Goal: Task Accomplishment & Management: Complete application form

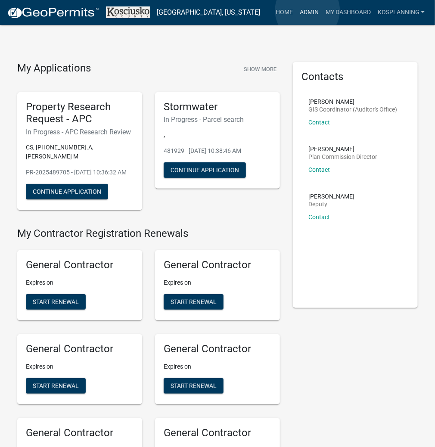
click at [307, 10] on link "Admin" at bounding box center [309, 12] width 26 height 16
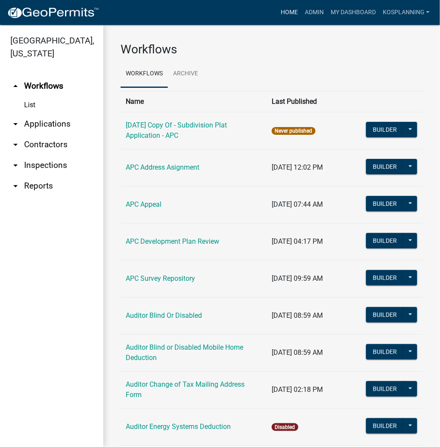
click at [284, 10] on link "Home" at bounding box center [289, 12] width 24 height 16
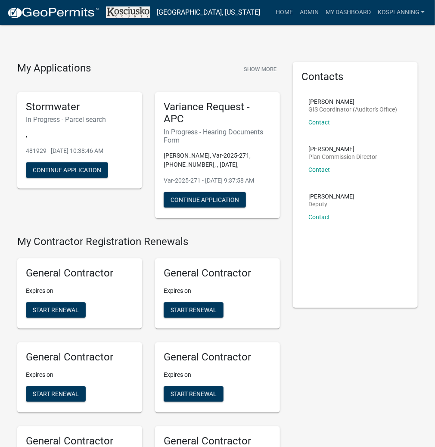
scroll to position [840, 0]
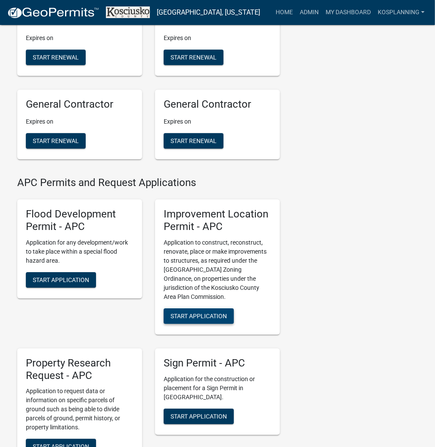
click at [206, 319] on span "Start Application" at bounding box center [199, 315] width 56 height 7
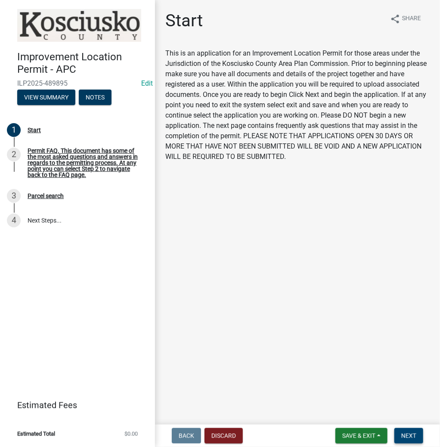
click at [408, 436] on span "Next" at bounding box center [408, 435] width 15 height 7
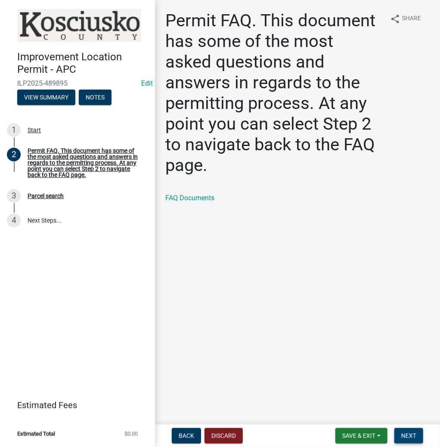
click at [415, 435] on span "Next" at bounding box center [408, 435] width 15 height 7
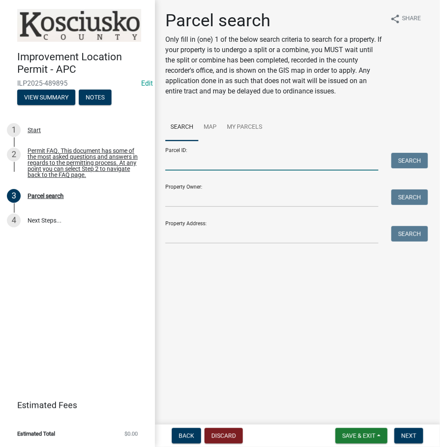
click at [209, 167] on input "Parcel ID:" at bounding box center [271, 162] width 213 height 18
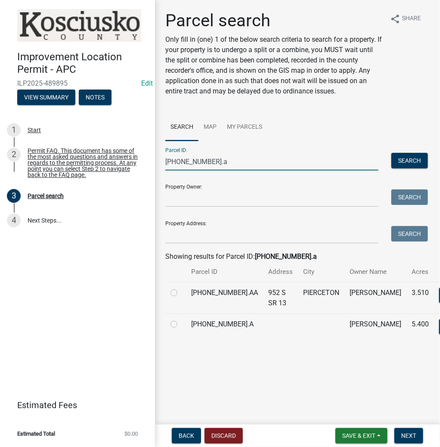
type input "[PHONE_NUMBER].a"
click at [181, 319] on label at bounding box center [181, 319] width 0 height 0
click at [181, 325] on input "radio" at bounding box center [184, 322] width 6 height 6
radio input "true"
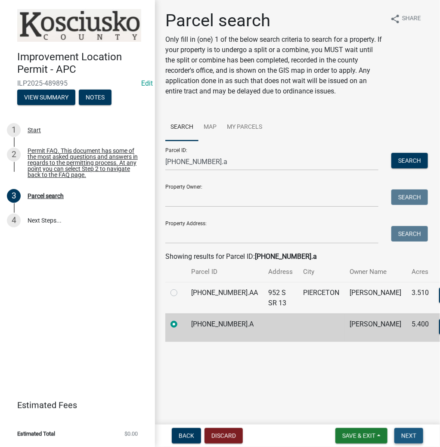
click at [410, 433] on span "Next" at bounding box center [408, 435] width 15 height 7
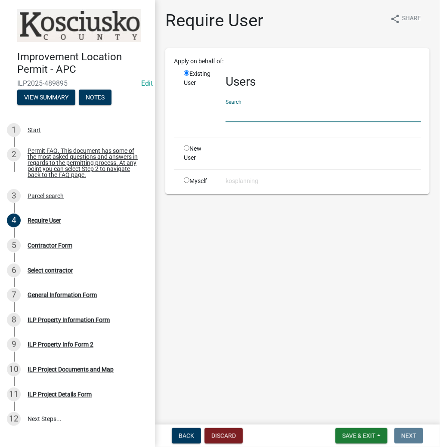
paste input "JONATHANCONNOLLY"
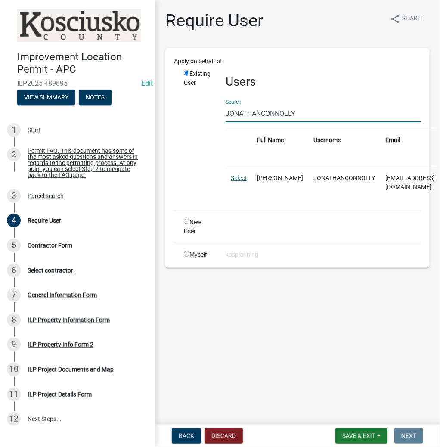
type input "JONATHANCONNOLLY"
click at [238, 176] on link "Select" at bounding box center [239, 177] width 16 height 7
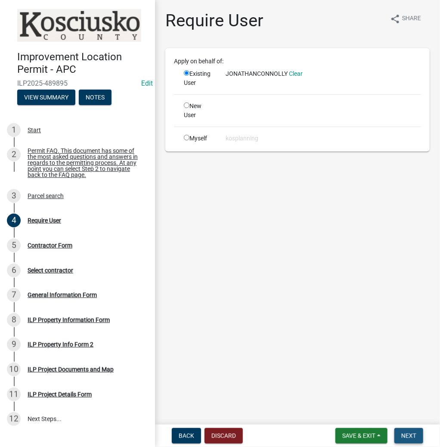
click at [407, 434] on span "Next" at bounding box center [408, 435] width 15 height 7
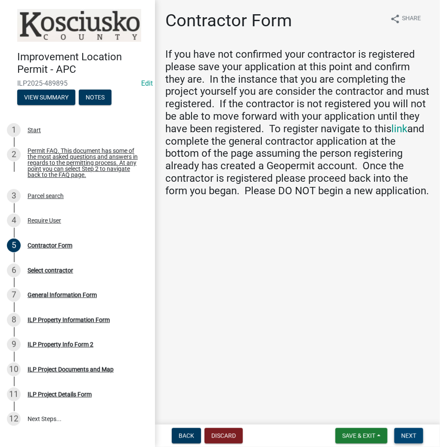
click at [416, 441] on button "Next" at bounding box center [408, 436] width 29 height 16
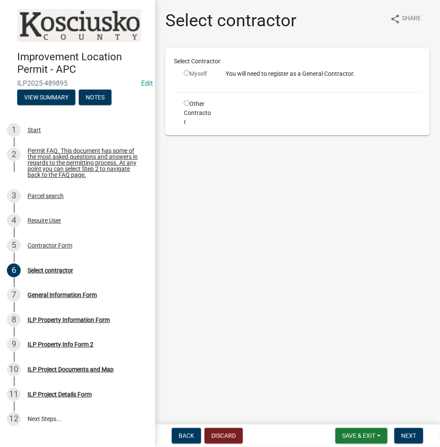
click at [187, 71] on input "radio" at bounding box center [187, 73] width 6 height 6
click at [186, 72] on input "radio" at bounding box center [187, 73] width 6 height 6
click at [186, 76] on div "Myself" at bounding box center [198, 73] width 29 height 9
click at [186, 72] on input "radio" at bounding box center [187, 73] width 6 height 6
radio input "false"
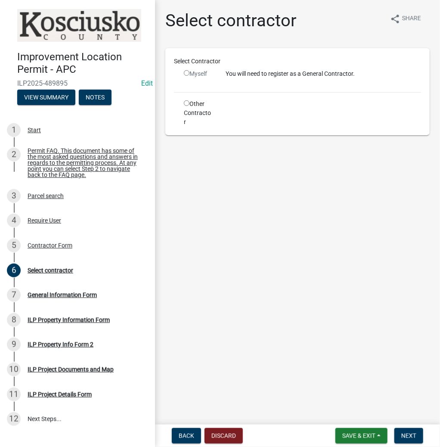
click at [243, 84] on div "You will need to register as a General Contractor." at bounding box center [323, 77] width 208 height 16
click at [183, 71] on div "Myself" at bounding box center [198, 77] width 42 height 16
click at [189, 72] on div "Myself" at bounding box center [198, 73] width 29 height 9
click at [183, 430] on button "Back" at bounding box center [186, 436] width 29 height 16
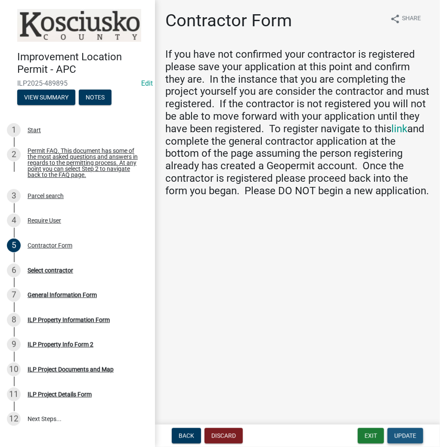
click at [406, 435] on span "Update" at bounding box center [405, 435] width 22 height 7
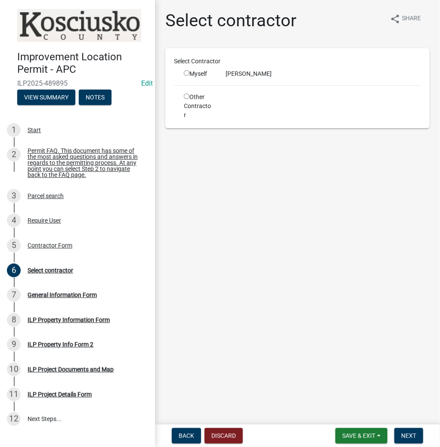
click at [188, 74] on input "radio" at bounding box center [187, 73] width 6 height 6
radio input "true"
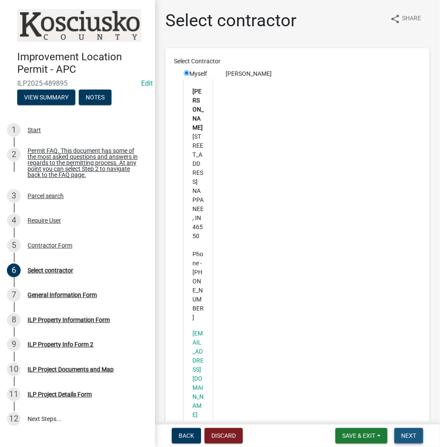
click at [406, 438] on span "Next" at bounding box center [408, 435] width 15 height 7
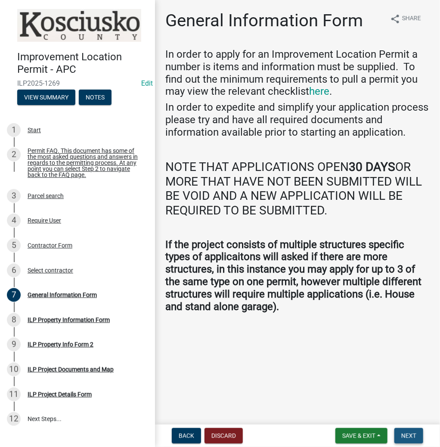
click at [406, 438] on span "Next" at bounding box center [408, 435] width 15 height 7
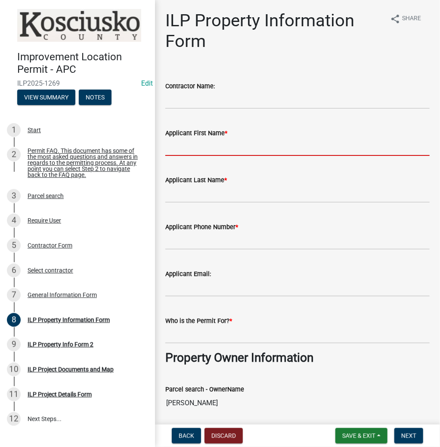
click at [186, 148] on input "Applicant First Name *" at bounding box center [297, 147] width 264 height 18
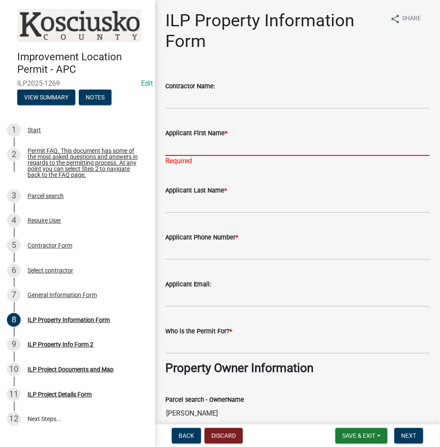
click at [186, 146] on input "Applicant First Name *" at bounding box center [297, 147] width 264 height 18
type input "j"
type input "[PERSON_NAME]"
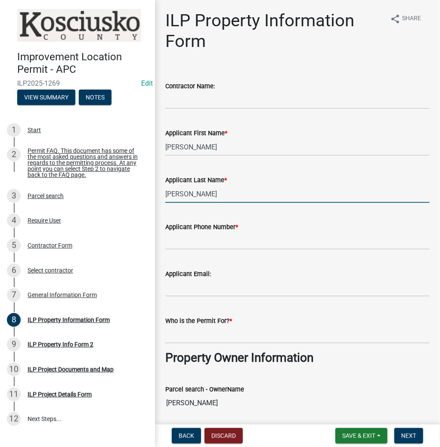
type input "[PERSON_NAME]"
click at [198, 242] on input "Applicant Phone Number *" at bounding box center [297, 241] width 264 height 18
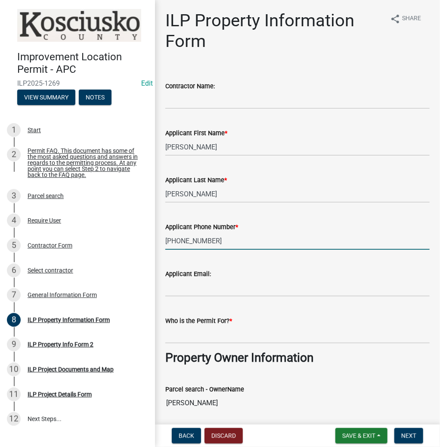
type input "[PHONE_NUMBER]"
click at [175, 335] on input "Who is the Permit For? *" at bounding box center [297, 335] width 264 height 18
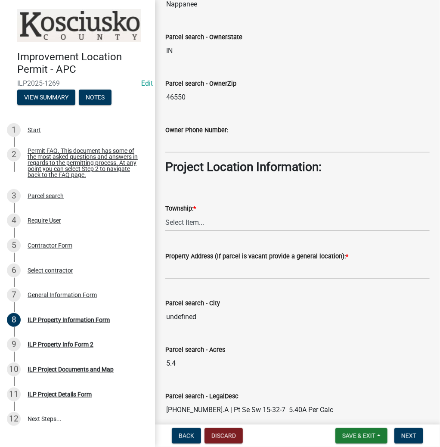
scroll to position [517, 0]
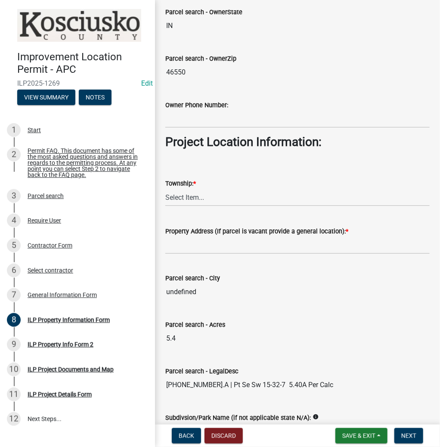
type input "[PERSON_NAME]"
click at [192, 197] on select "Select Item... [PERSON_NAME] - Elkhart Co Clay Etna [GEOGRAPHIC_DATA][PERSON_NA…" at bounding box center [297, 198] width 264 height 18
click at [165, 189] on select "Select Item... [PERSON_NAME] - Elkhart Co Clay Etna [GEOGRAPHIC_DATA][PERSON_NA…" at bounding box center [297, 198] width 264 height 18
select select "8c57e534-4bb7-4f1e-ba6a-a976fd74bead"
click at [185, 251] on input "Property Address (If parcel is vacant provide a general location): *" at bounding box center [297, 245] width 264 height 18
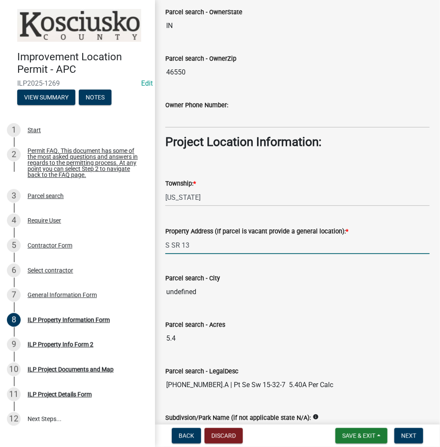
type input "S SR 13"
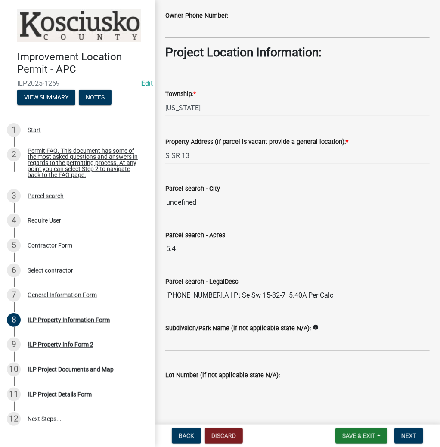
scroll to position [622, 0]
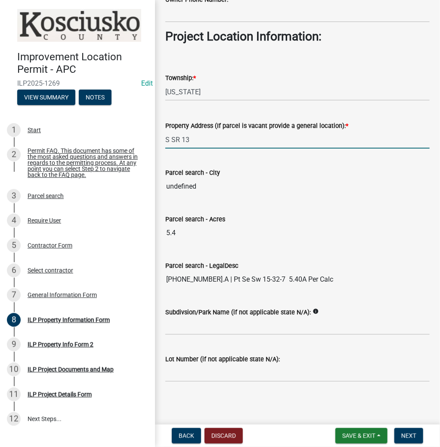
click at [214, 144] on input "S SR 13" at bounding box center [297, 140] width 264 height 18
click at [404, 434] on span "Next" at bounding box center [408, 435] width 15 height 7
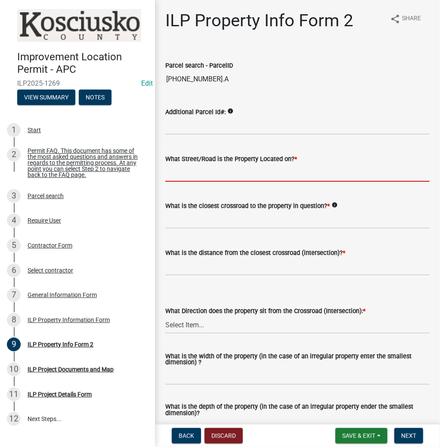
click at [231, 171] on input "What Street/Road is the Property Located on? *" at bounding box center [297, 173] width 264 height 18
type input "SR 13"
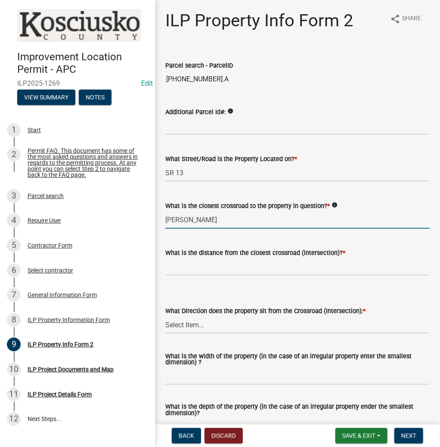
type input "[PERSON_NAME]"
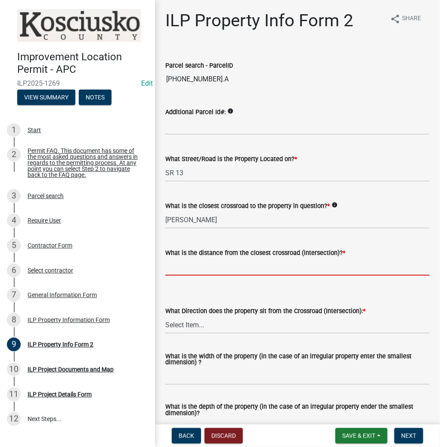
click at [208, 270] on input "text" at bounding box center [297, 267] width 264 height 18
type input "1209"
select select "30cad654-0079-4cbe-a349-097ae71a5774"
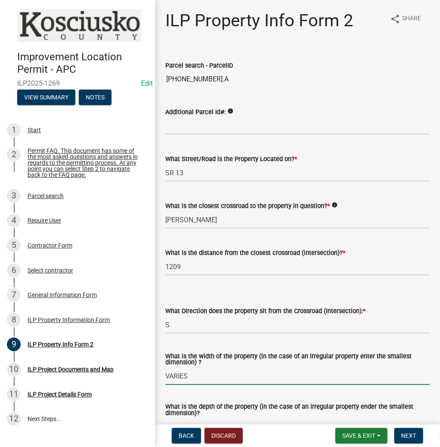
type input "VARIES"
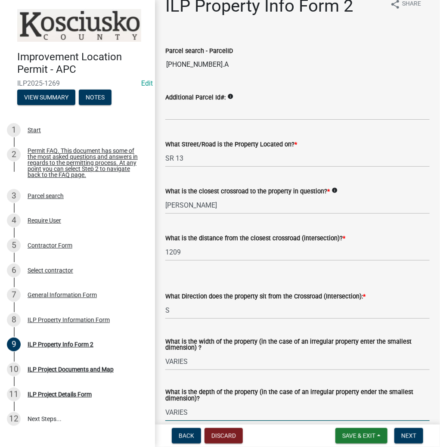
type input "VARIES"
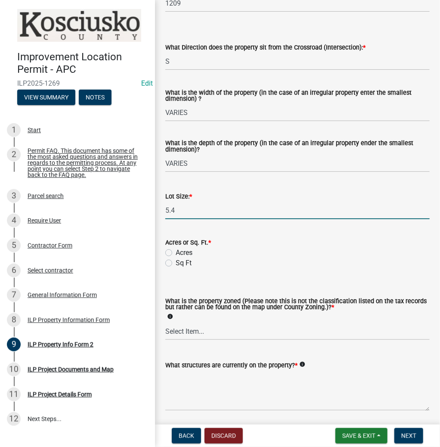
type input "5.4"
click at [176, 248] on input "Acres" at bounding box center [179, 251] width 6 height 6
radio input "true"
select select "ea119d11-e52e-4559-b746-af06211fe819"
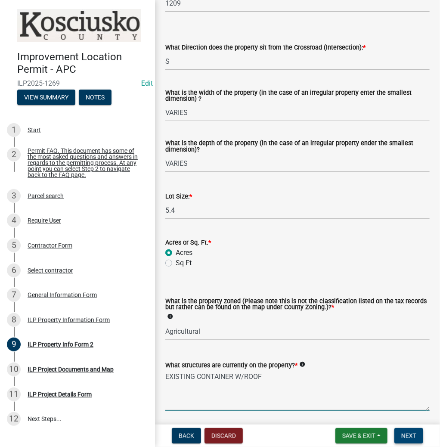
type textarea "EXISTING CONTAINER W/ROOF"
click at [409, 437] on span "Next" at bounding box center [408, 435] width 15 height 7
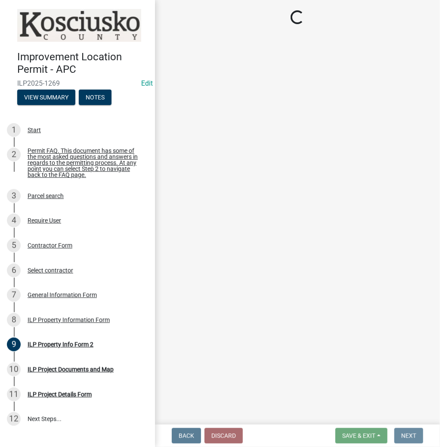
scroll to position [0, 0]
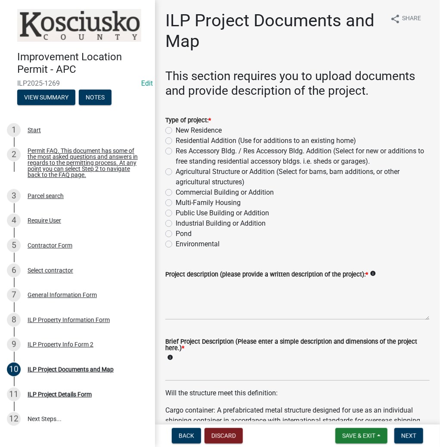
click at [176, 173] on label "Agricultural Structure or Addition (Select for barns, barn additions, or other …" at bounding box center [303, 177] width 254 height 21
click at [176, 172] on input "Agricultural Structure or Addition (Select for barns, barn additions, or other …" at bounding box center [179, 170] width 6 height 6
radio input "true"
click at [197, 301] on textarea "Project description (please provide a written description of the project): *" at bounding box center [297, 299] width 264 height 40
type textarea "CONTAINER W/ROOF"
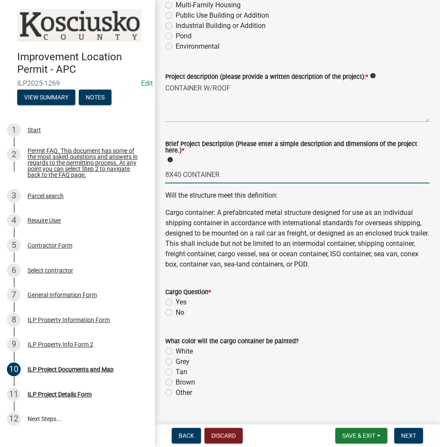
scroll to position [207, 0]
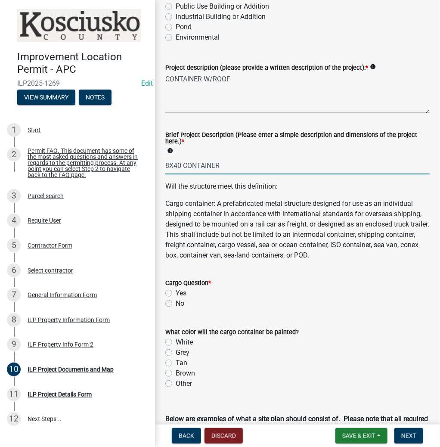
type input "8X40 CONTAINER"
click at [176, 293] on label "Yes" at bounding box center [181, 293] width 11 height 10
click at [176, 293] on input "Yes" at bounding box center [179, 291] width 6 height 6
radio input "true"
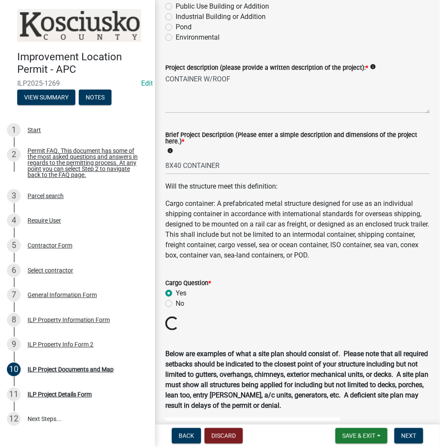
scroll to position [448, 0]
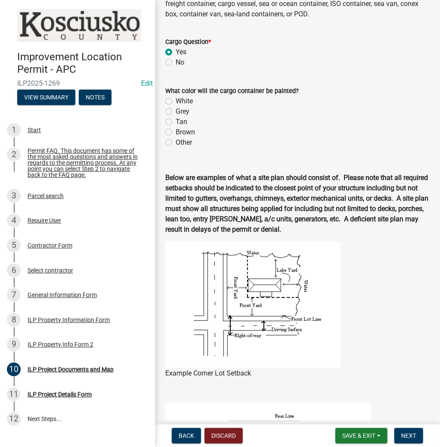
click at [176, 122] on label "Tan" at bounding box center [182, 122] width 12 height 10
click at [176, 122] on input "Tan" at bounding box center [179, 120] width 6 height 6
radio input "true"
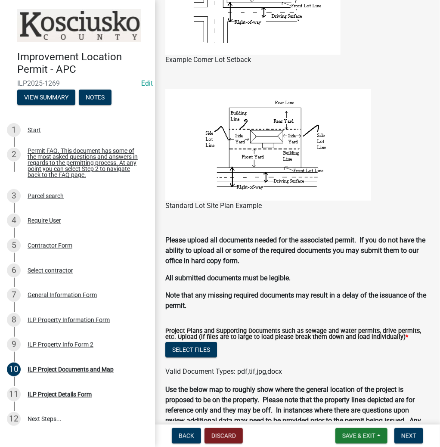
scroll to position [827, 0]
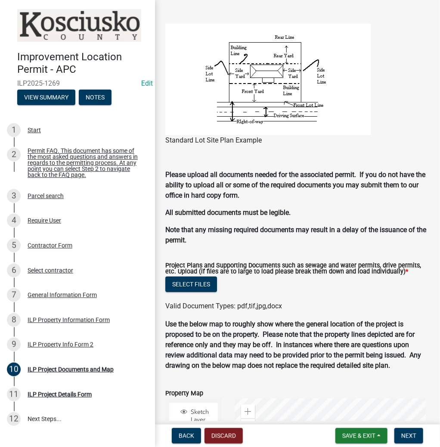
click at [185, 275] on label "Project Plans and Supporting Documents such as sewage and water permits, drive …" at bounding box center [297, 269] width 264 height 12
click at [184, 282] on button "Select files" at bounding box center [191, 284] width 52 height 16
click at [181, 282] on button "Select files" at bounding box center [191, 284] width 52 height 16
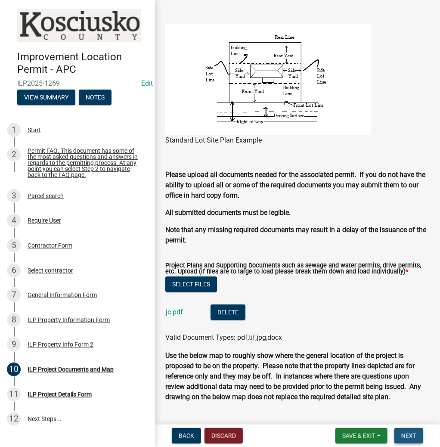
click at [401, 439] on button "Next" at bounding box center [408, 436] width 29 height 16
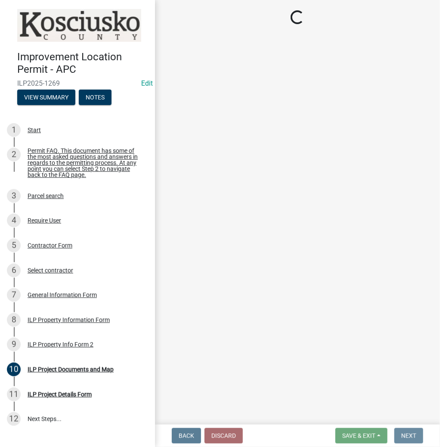
scroll to position [0, 0]
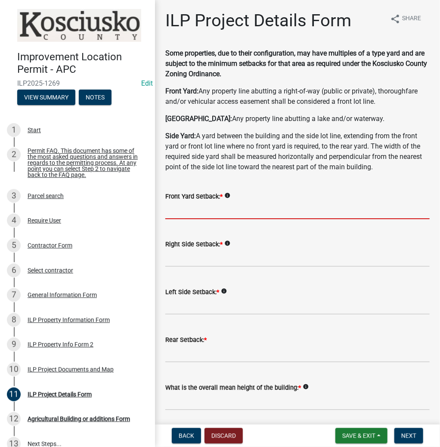
click at [183, 208] on input "text" at bounding box center [297, 211] width 264 height 18
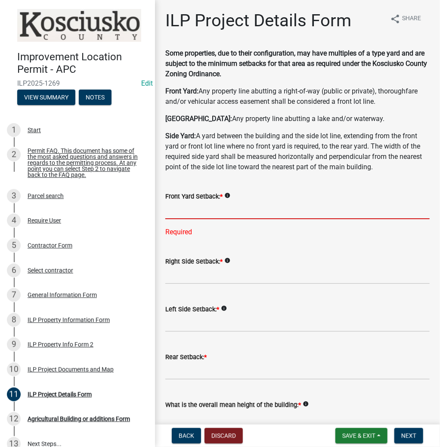
click at [279, 214] on input "text" at bounding box center [297, 211] width 264 height 18
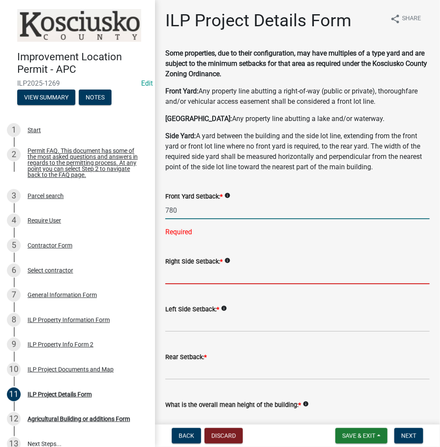
type input "780.0"
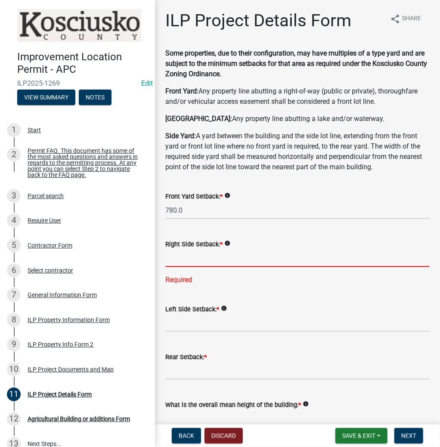
click at [183, 260] on input "text" at bounding box center [297, 258] width 264 height 18
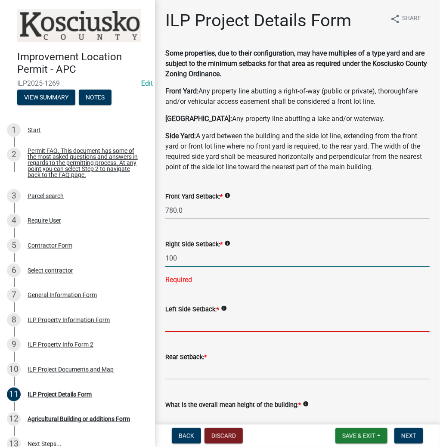
type input "100.0"
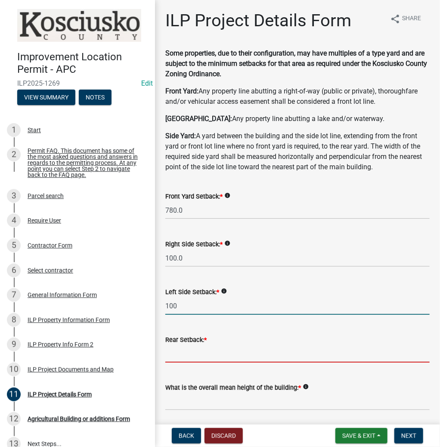
type input "100.0"
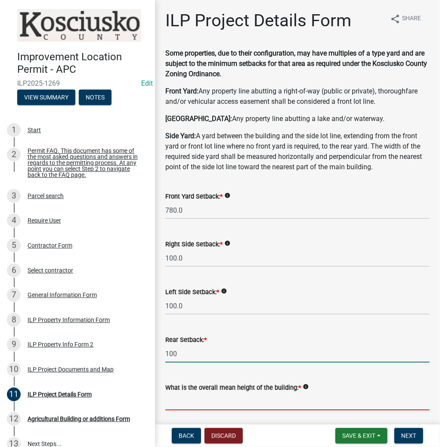
type input "100.0"
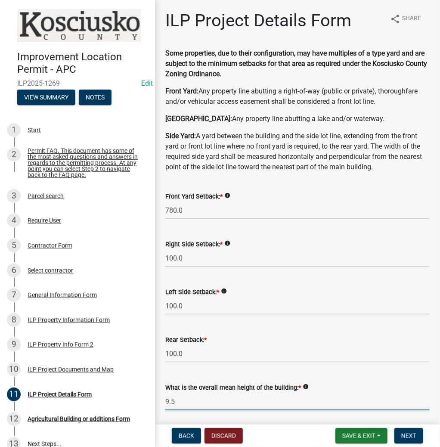
type input "9.5"
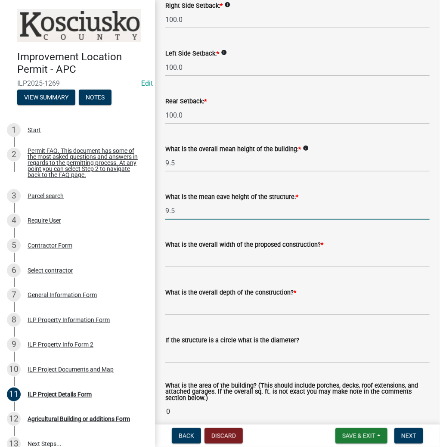
type input "9.5"
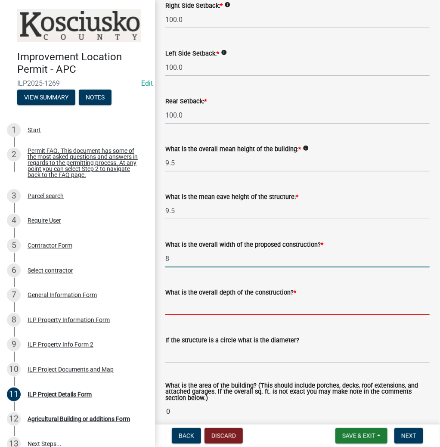
type input "8.00"
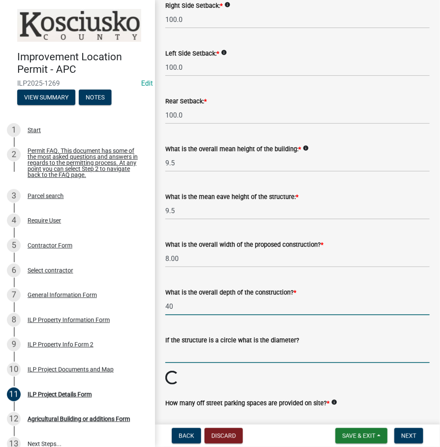
type input "40.00"
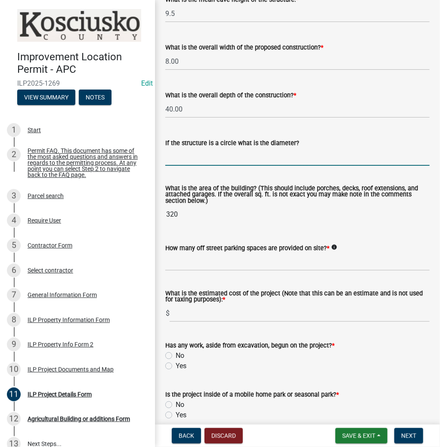
scroll to position [480, 0]
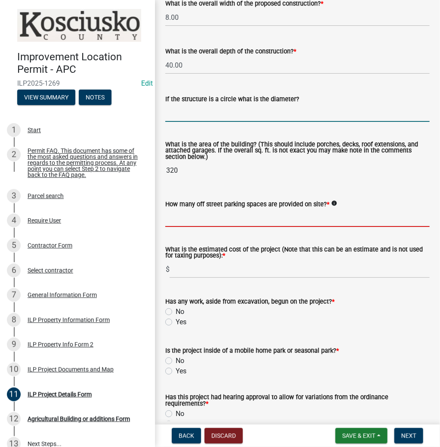
click at [205, 222] on input "text" at bounding box center [297, 218] width 264 height 18
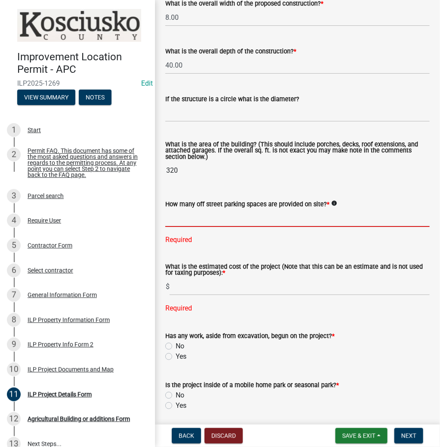
click at [202, 214] on input "text" at bounding box center [297, 218] width 264 height 18
type input "2"
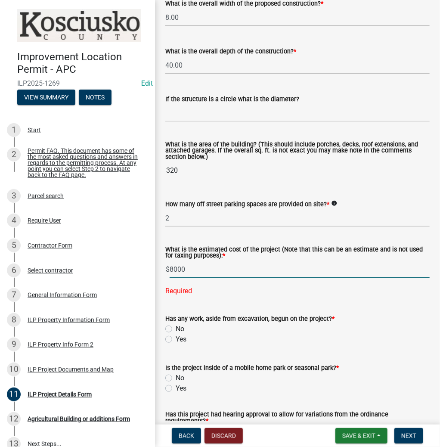
type input "8000"
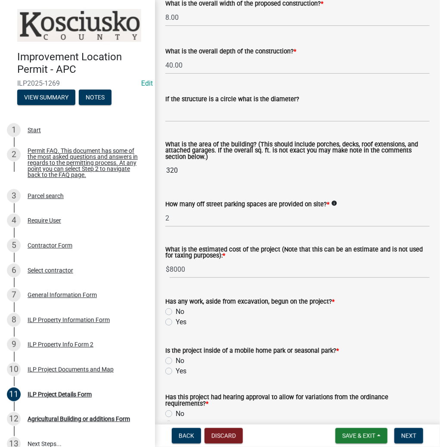
click at [176, 317] on input "Yes" at bounding box center [179, 320] width 6 height 6
radio input "true"
click at [176, 356] on input "No" at bounding box center [179, 359] width 6 height 6
radio input "true"
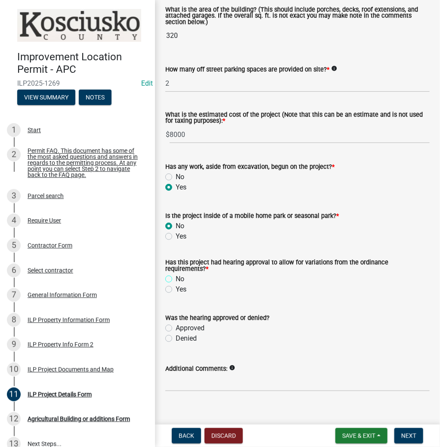
scroll to position [625, 0]
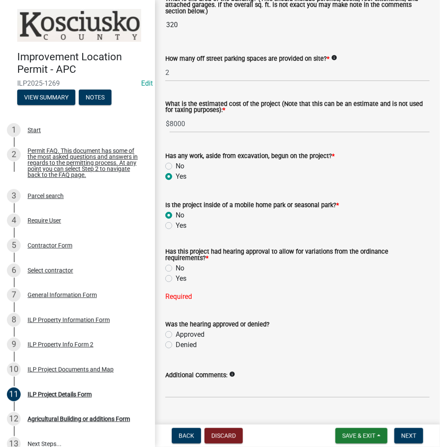
click at [176, 269] on label "No" at bounding box center [180, 268] width 9 height 10
click at [176, 269] on input "No" at bounding box center [179, 266] width 6 height 6
radio input "true"
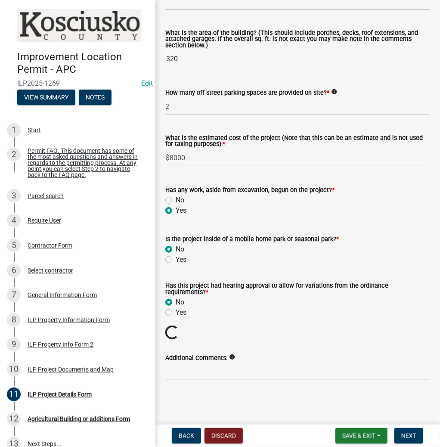
scroll to position [577, 0]
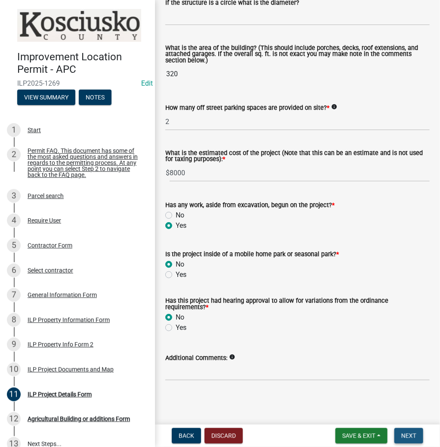
click at [409, 432] on span "Next" at bounding box center [408, 435] width 15 height 7
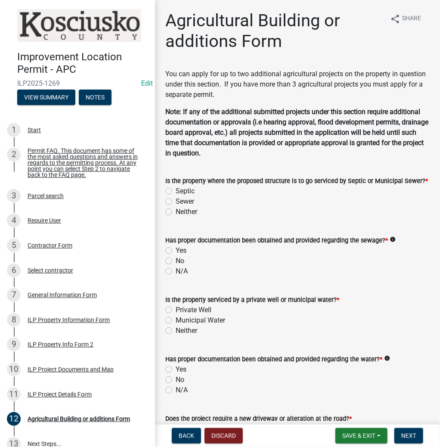
click at [176, 211] on label "Neither" at bounding box center [187, 212] width 22 height 10
click at [176, 211] on input "Neither" at bounding box center [179, 210] width 6 height 6
radio input "true"
click at [176, 250] on label "Yes" at bounding box center [181, 250] width 11 height 10
click at [176, 250] on input "Yes" at bounding box center [179, 248] width 6 height 6
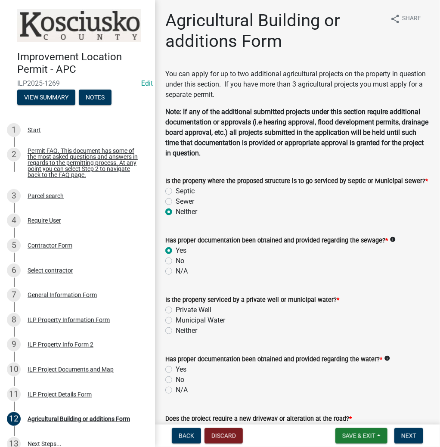
radio input "true"
click at [176, 330] on label "Neither" at bounding box center [187, 331] width 22 height 10
click at [176, 330] on input "Neither" at bounding box center [179, 329] width 6 height 6
radio input "true"
click at [176, 388] on label "N/A" at bounding box center [182, 390] width 12 height 10
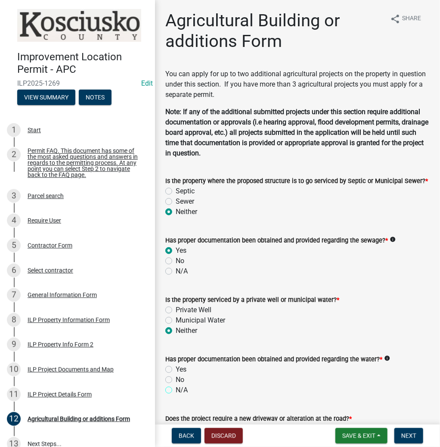
click at [176, 388] on input "N/A" at bounding box center [179, 388] width 6 height 6
radio input "true"
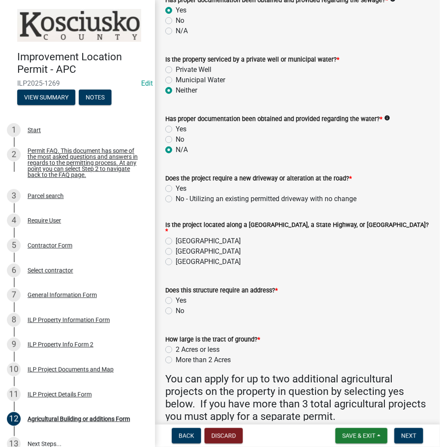
scroll to position [241, 0]
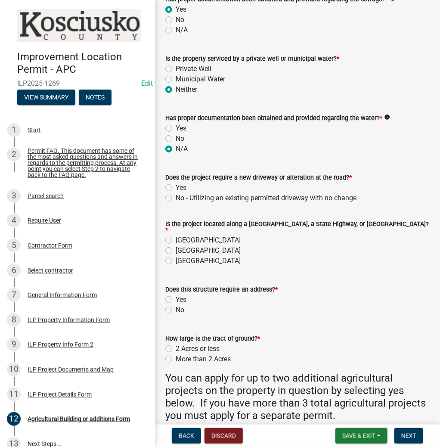
click at [176, 186] on label "Yes" at bounding box center [181, 188] width 11 height 10
click at [176, 186] on input "Yes" at bounding box center [179, 186] width 6 height 6
radio input "true"
click at [176, 258] on label "[GEOGRAPHIC_DATA]" at bounding box center [208, 261] width 65 height 10
click at [176, 258] on input "[GEOGRAPHIC_DATA]" at bounding box center [179, 259] width 6 height 6
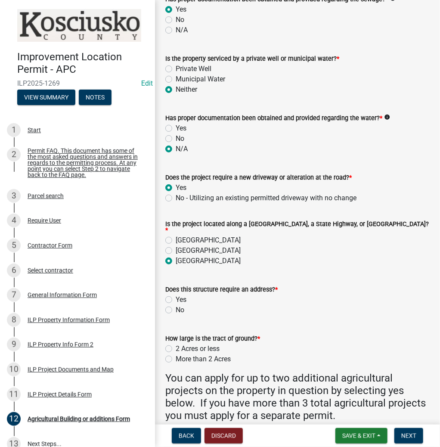
radio input "true"
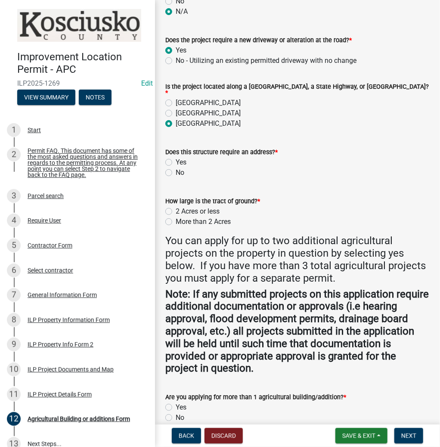
scroll to position [379, 0]
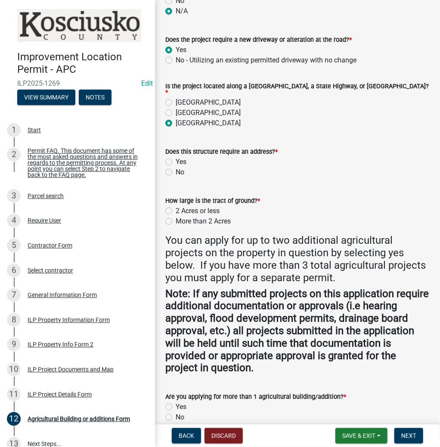
click at [176, 167] on label "No" at bounding box center [180, 172] width 9 height 10
click at [176, 167] on input "No" at bounding box center [179, 170] width 6 height 6
radio input "true"
click at [176, 220] on label "More than 2 Acres" at bounding box center [203, 221] width 55 height 10
click at [176, 220] on input "More than 2 Acres" at bounding box center [179, 219] width 6 height 6
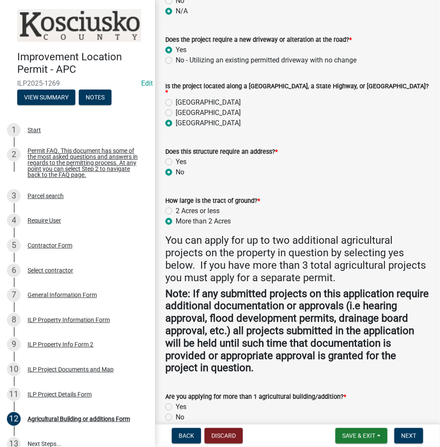
radio input "true"
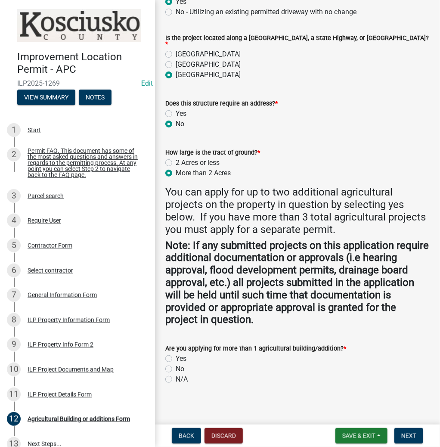
scroll to position [428, 0]
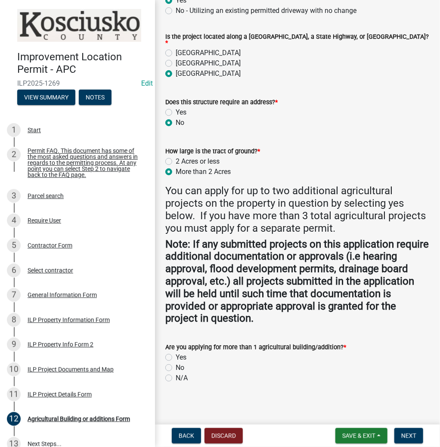
click at [176, 365] on label "No" at bounding box center [180, 368] width 9 height 10
click at [176, 365] on input "No" at bounding box center [179, 366] width 6 height 6
radio input "true"
click at [408, 433] on span "Next" at bounding box center [408, 435] width 15 height 7
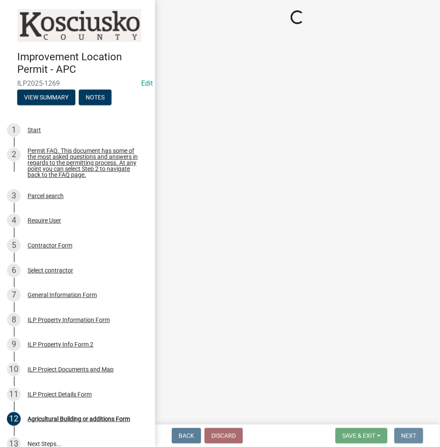
scroll to position [0, 0]
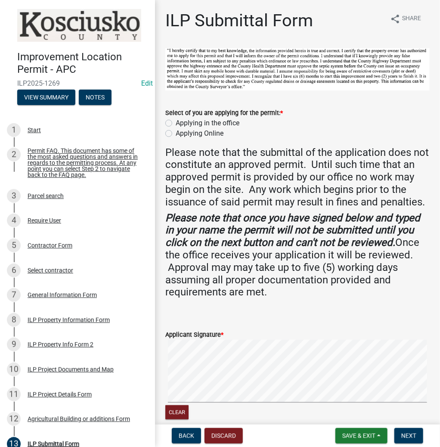
click at [176, 122] on label "Applying in the office" at bounding box center [208, 123] width 64 height 10
click at [176, 122] on input "Applying in the office" at bounding box center [179, 121] width 6 height 6
radio input "true"
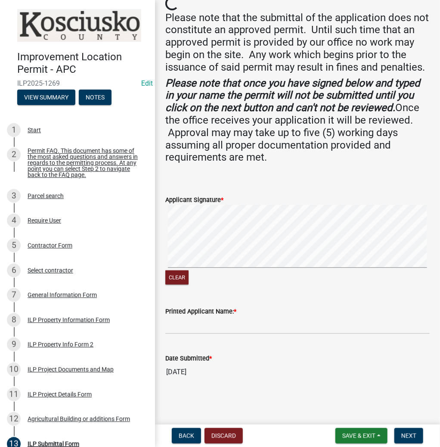
scroll to position [146, 0]
paste input "JONATHANCONNOLLY"
click at [198, 324] on input "JONATHANCONNOLLY" at bounding box center [297, 325] width 264 height 18
click at [201, 325] on input "JONATHANCONNOLLY" at bounding box center [297, 325] width 264 height 18
type input "[PERSON_NAME]"
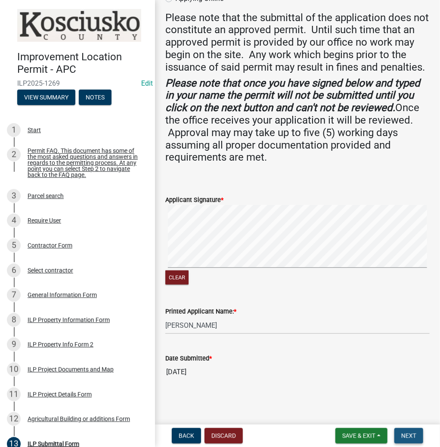
click at [415, 433] on span "Next" at bounding box center [408, 435] width 15 height 7
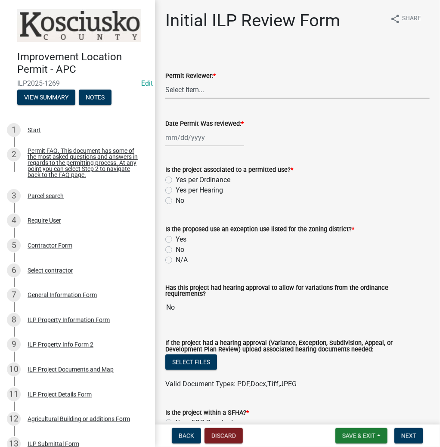
click at [200, 89] on select "Select Item... MMS LT AT CS [PERSON_NAME]" at bounding box center [297, 90] width 264 height 18
click at [165, 81] on select "Select Item... MMS LT AT CS [PERSON_NAME]" at bounding box center [297, 90] width 264 height 18
select select "fc758b50-acba-4166-9f24-5248f0f78016"
click at [178, 129] on div at bounding box center [204, 138] width 79 height 18
select select "10"
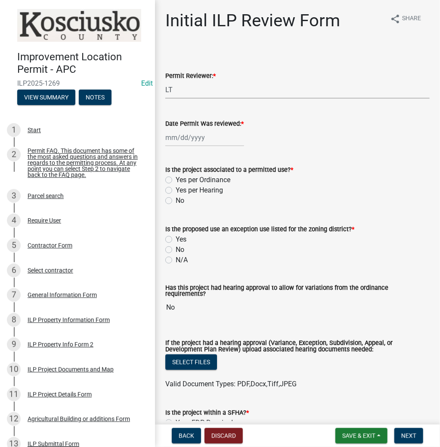
select select "2025"
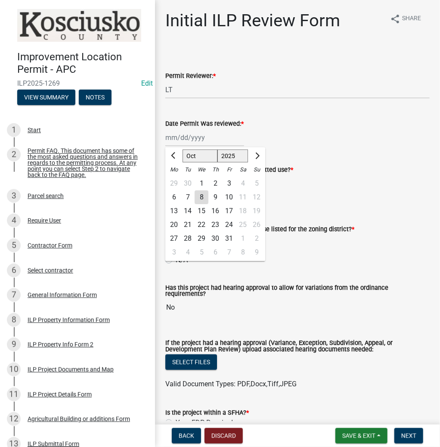
click at [200, 198] on div "8" at bounding box center [202, 197] width 14 height 14
type input "[DATE]"
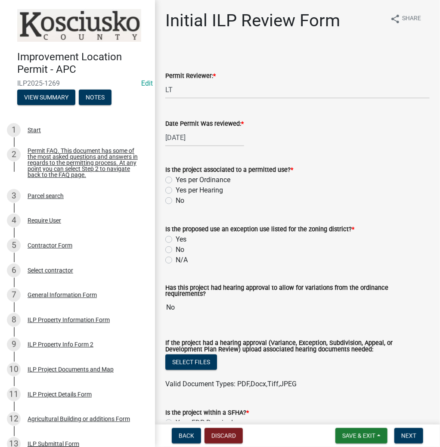
click at [176, 179] on label "Yes per Ordinance" at bounding box center [203, 180] width 55 height 10
click at [176, 179] on input "Yes per Ordinance" at bounding box center [179, 178] width 6 height 6
radio input "true"
click at [176, 251] on label "No" at bounding box center [180, 250] width 9 height 10
click at [176, 250] on input "No" at bounding box center [179, 248] width 6 height 6
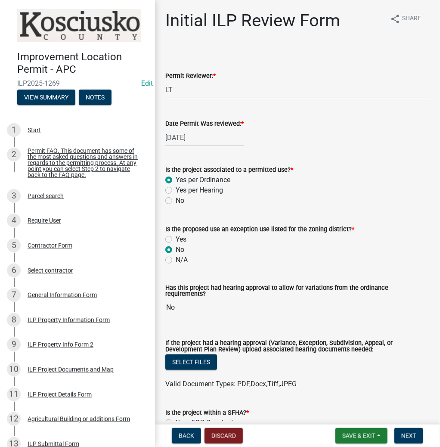
radio input "true"
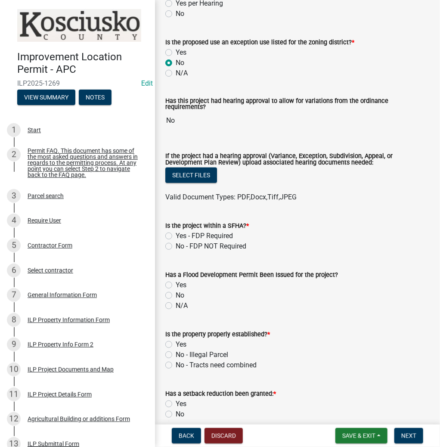
scroll to position [207, 0]
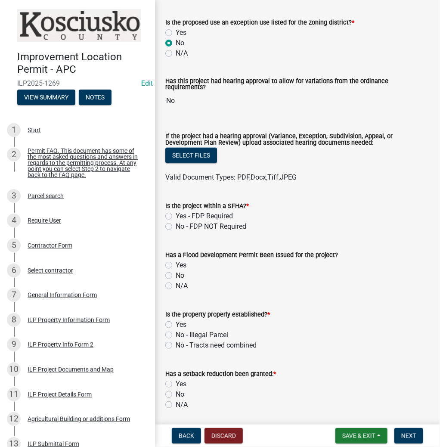
click at [176, 224] on label "No - FDP NOT Required" at bounding box center [211, 226] width 71 height 10
click at [176, 224] on input "No - FDP NOT Required" at bounding box center [179, 224] width 6 height 6
radio input "true"
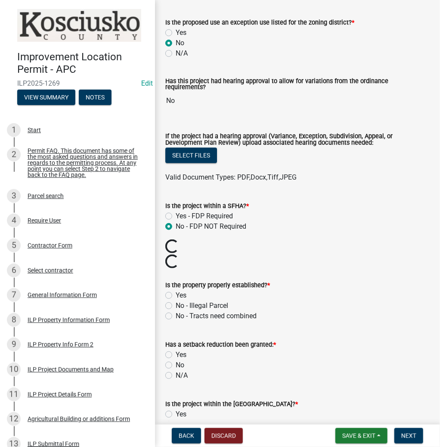
click at [176, 290] on label "Yes" at bounding box center [181, 295] width 11 height 10
click at [176, 290] on input "Yes" at bounding box center [179, 293] width 6 height 6
radio input "true"
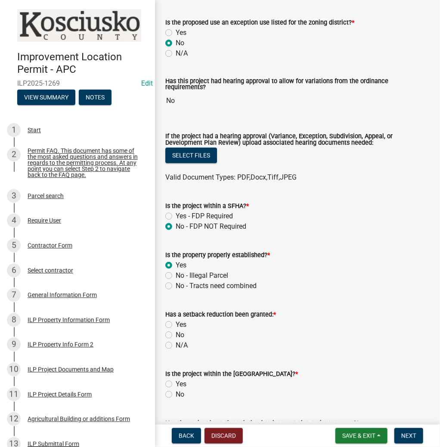
click at [170, 346] on div "N/A" at bounding box center [297, 345] width 264 height 10
click at [176, 342] on label "N/A" at bounding box center [182, 345] width 12 height 10
click at [176, 342] on input "N/A" at bounding box center [179, 343] width 6 height 6
radio input "true"
click at [176, 392] on label "No" at bounding box center [180, 394] width 9 height 10
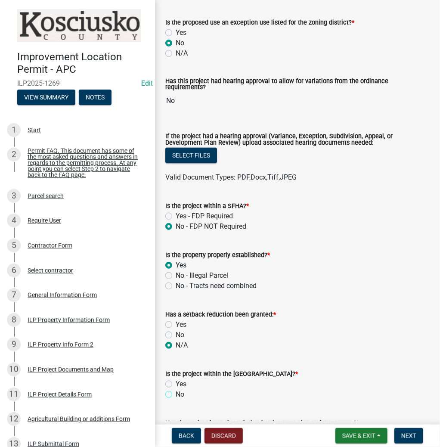
click at [176, 392] on input "No" at bounding box center [179, 392] width 6 height 6
radio input "true"
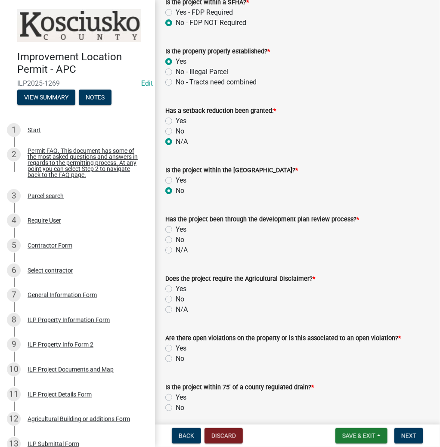
scroll to position [448, 0]
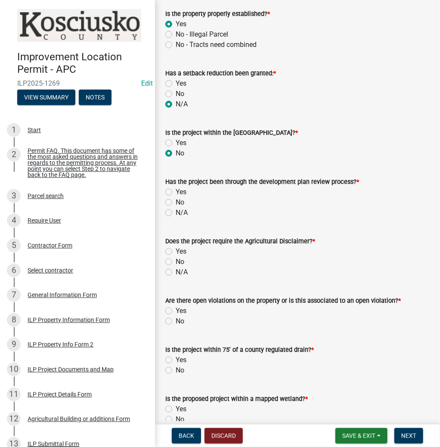
click at [176, 209] on label "N/A" at bounding box center [182, 213] width 12 height 10
click at [176, 209] on input "N/A" at bounding box center [179, 211] width 6 height 6
radio input "true"
click at [176, 267] on label "N/A" at bounding box center [182, 272] width 12 height 10
click at [176, 267] on input "N/A" at bounding box center [179, 270] width 6 height 6
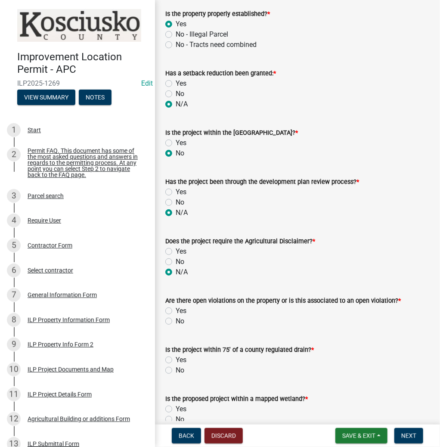
radio input "true"
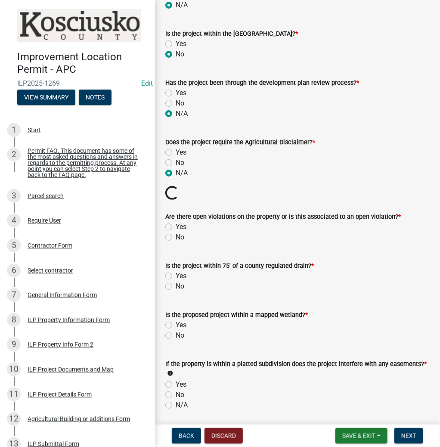
scroll to position [551, 0]
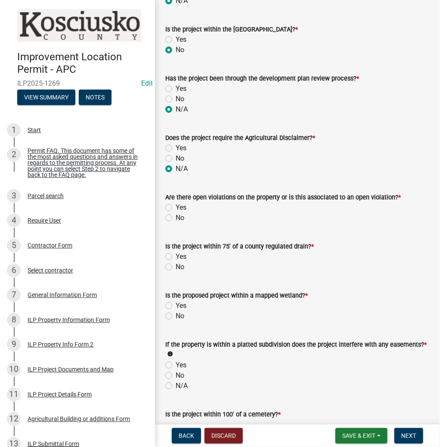
click at [176, 204] on label "Yes" at bounding box center [181, 207] width 11 height 10
click at [176, 204] on input "Yes" at bounding box center [179, 205] width 6 height 6
radio input "true"
click at [176, 262] on label "No" at bounding box center [180, 267] width 9 height 10
click at [176, 262] on input "No" at bounding box center [179, 265] width 6 height 6
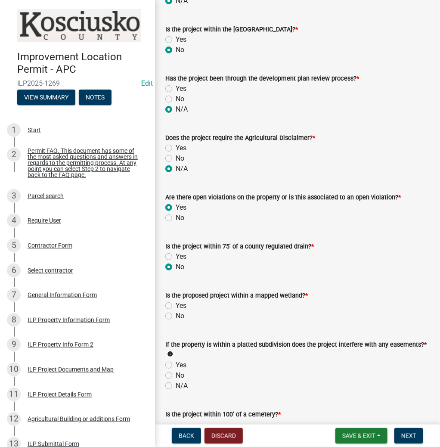
radio input "true"
click at [176, 315] on label "No" at bounding box center [180, 316] width 9 height 10
click at [176, 315] on input "No" at bounding box center [179, 314] width 6 height 6
radio input "true"
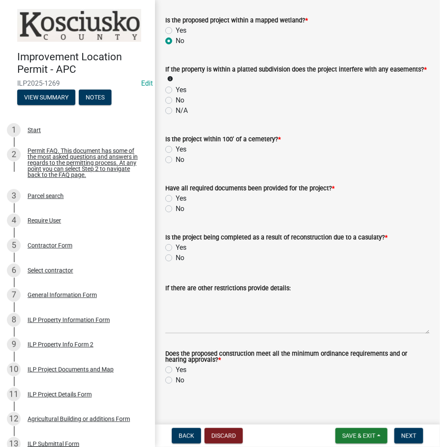
scroll to position [827, 0]
click at [176, 105] on label "N/A" at bounding box center [182, 110] width 12 height 10
click at [176, 105] on input "N/A" at bounding box center [179, 108] width 6 height 6
radio input "true"
click at [176, 157] on label "No" at bounding box center [180, 159] width 9 height 10
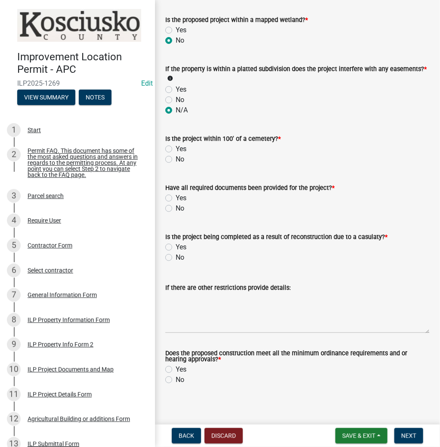
click at [176, 157] on input "No" at bounding box center [179, 157] width 6 height 6
radio input "true"
click at [167, 193] on div "Yes" at bounding box center [297, 198] width 264 height 10
click at [176, 193] on label "Yes" at bounding box center [181, 198] width 11 height 10
click at [176, 193] on input "Yes" at bounding box center [179, 196] width 6 height 6
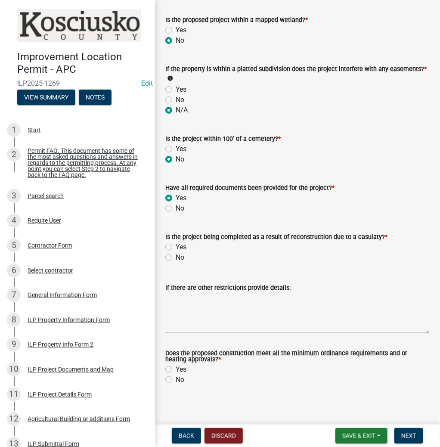
radio input "true"
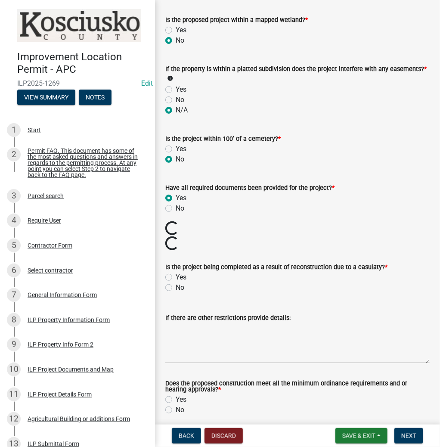
click at [172, 284] on div "No" at bounding box center [297, 287] width 264 height 10
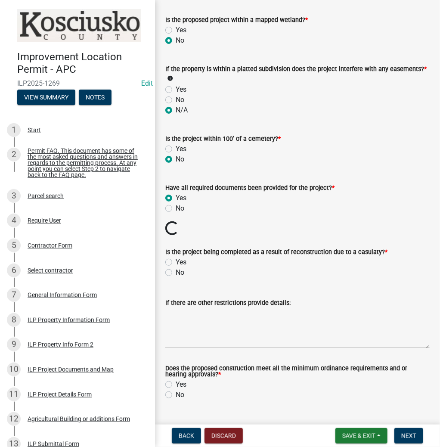
click at [176, 269] on label "No" at bounding box center [180, 272] width 9 height 10
click at [176, 269] on input "No" at bounding box center [179, 270] width 6 height 6
radio input "true"
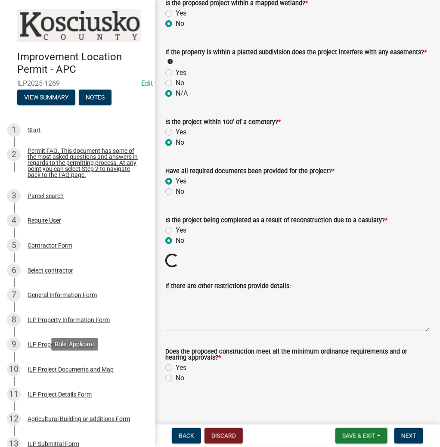
scroll to position [828, 0]
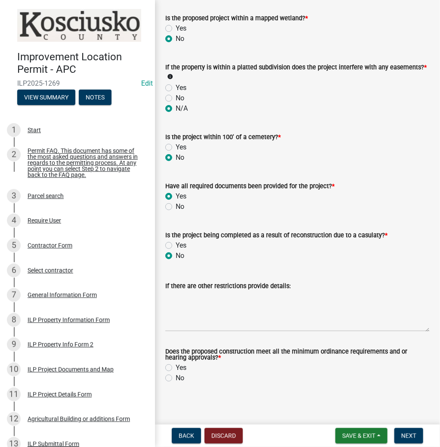
click at [176, 365] on label "Yes" at bounding box center [181, 368] width 11 height 10
click at [176, 365] on input "Yes" at bounding box center [179, 366] width 6 height 6
radio input "true"
click at [406, 436] on span "Next" at bounding box center [408, 435] width 15 height 7
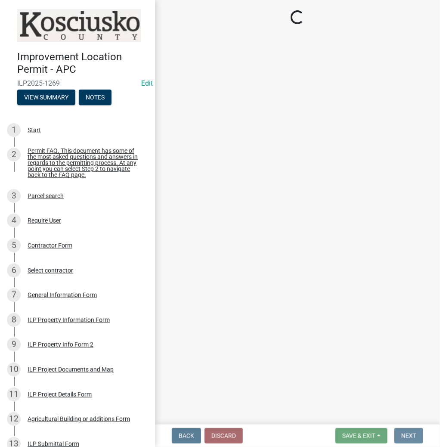
scroll to position [0, 0]
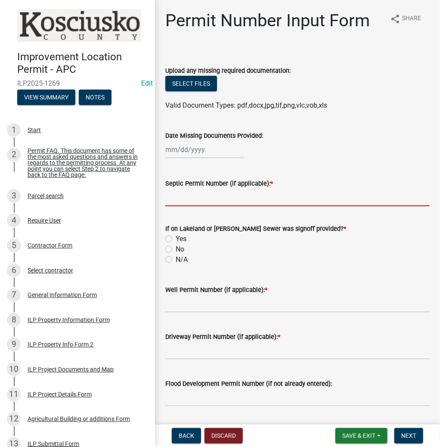
click at [227, 199] on input "Septic Permit Number (if applicable): *" at bounding box center [297, 198] width 264 height 18
type input "LONO"
click at [176, 244] on input "No" at bounding box center [179, 247] width 6 height 6
radio input "true"
click at [176, 254] on input "N/A" at bounding box center [179, 257] width 6 height 6
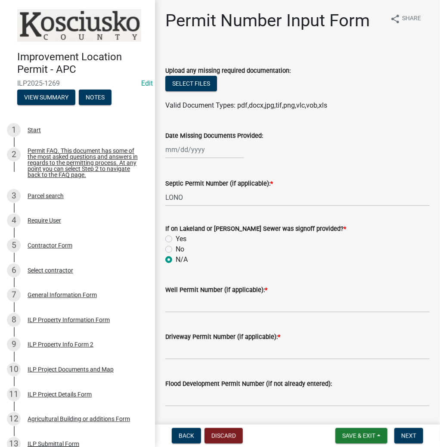
radio input "true"
type input "LONO"
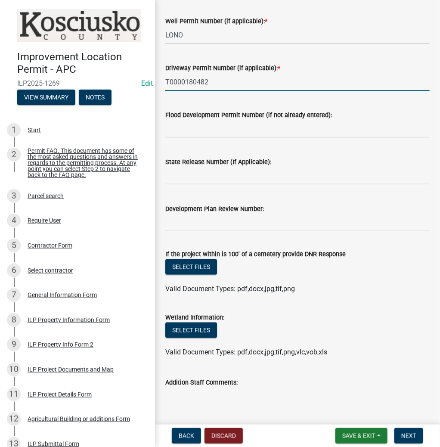
scroll to position [316, 0]
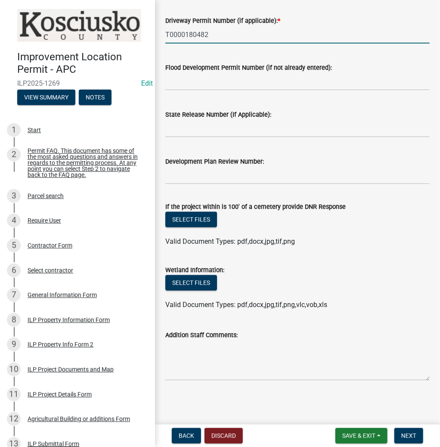
type input "T0000180482"
click at [402, 434] on span "Next" at bounding box center [408, 435] width 15 height 7
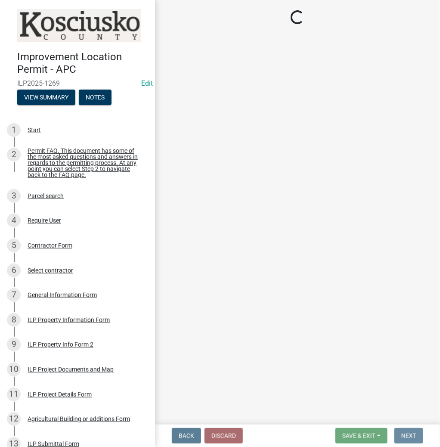
scroll to position [0, 0]
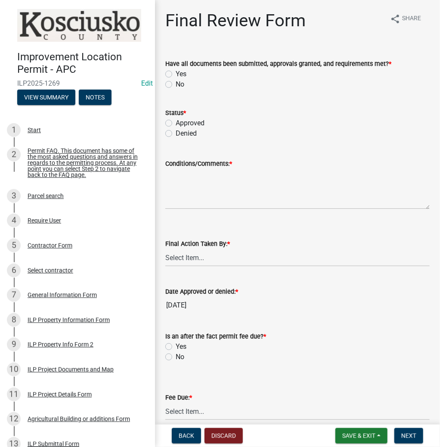
click at [176, 73] on label "Yes" at bounding box center [181, 74] width 11 height 10
click at [176, 73] on input "Yes" at bounding box center [179, 72] width 6 height 6
radio input "true"
click at [176, 126] on label "Approved" at bounding box center [190, 123] width 29 height 10
click at [176, 124] on input "Approved" at bounding box center [179, 121] width 6 height 6
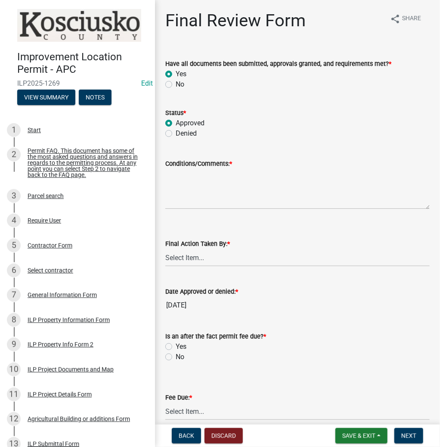
radio input "true"
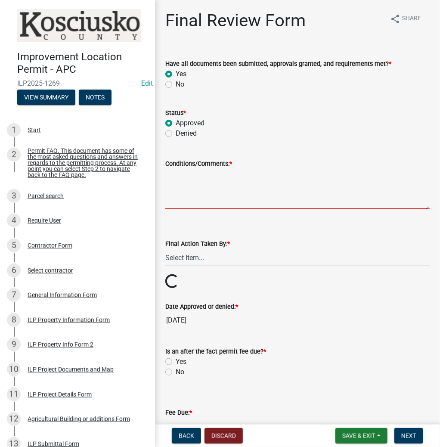
click at [217, 183] on textarea "Conditions/Comments: *" at bounding box center [297, 189] width 264 height 40
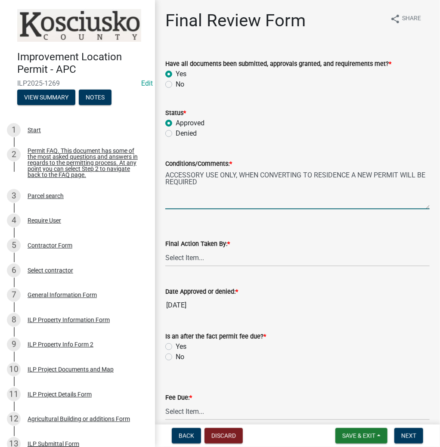
type textarea "ACCESSORY USE ONLY, WHEN CONVERTING TO RESIDENCE A NEW PERMIT WILL BE REQUIRED"
select select "fc758b50-acba-4166-9f24-5248f0f78016"
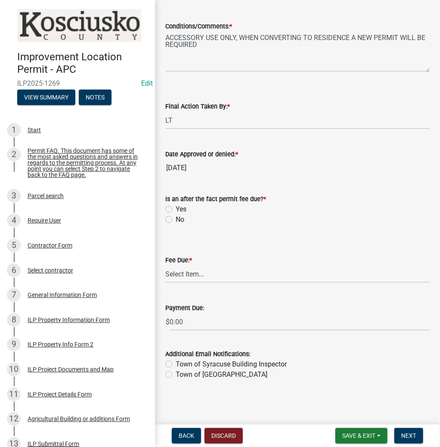
click at [176, 208] on label "Yes" at bounding box center [181, 209] width 11 height 10
click at [176, 208] on input "Yes" at bounding box center [179, 207] width 6 height 6
radio input "true"
click at [196, 277] on select "Select Item... N/A $10.00 $25.00 $125.00 $250 $500 $500 + $10.00 for every 10 s…" at bounding box center [297, 274] width 264 height 18
click at [165, 283] on select "Select Item... N/A $10.00 $25.00 $125.00 $250 $500 $500 + $10.00 for every 10 s…" at bounding box center [297, 274] width 264 height 18
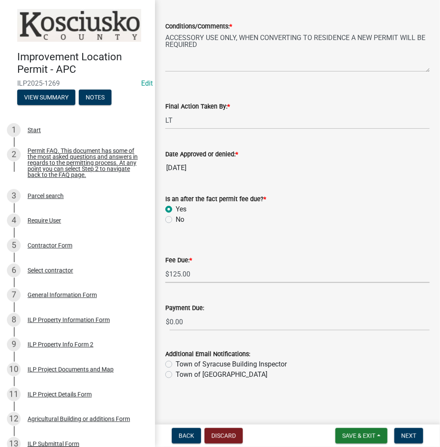
select select "654cf63f-9773-4a49-9949-bcaf97ebfa68"
click at [409, 434] on span "Next" at bounding box center [408, 435] width 15 height 7
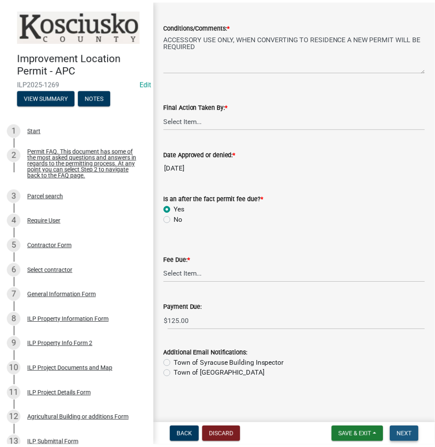
scroll to position [0, 0]
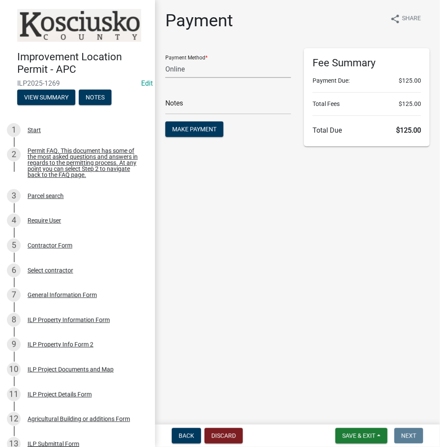
click at [204, 72] on select "Credit Card POS Check Cash Online" at bounding box center [228, 69] width 126 height 18
select select "2: 1"
click at [165, 60] on select "Credit Card POS Check Cash Online" at bounding box center [228, 69] width 126 height 18
click at [199, 123] on button "Make Payment" at bounding box center [194, 129] width 58 height 16
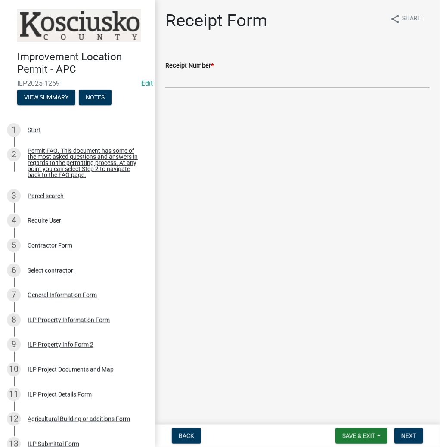
click at [176, 69] on label "Receipt Number *" at bounding box center [189, 66] width 48 height 6
click at [176, 71] on input "Receipt Number *" at bounding box center [297, 80] width 264 height 18
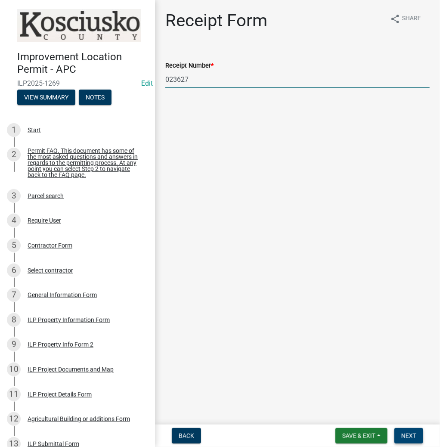
type input "023627"
click at [412, 434] on span "Next" at bounding box center [408, 435] width 15 height 7
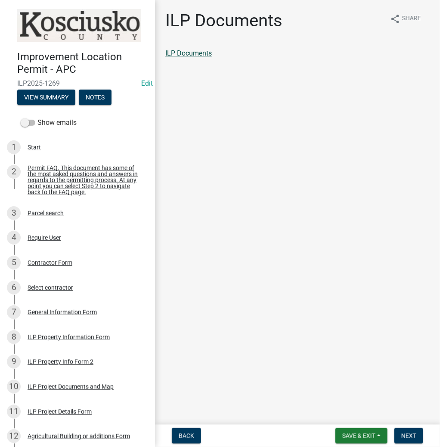
click at [193, 52] on link "ILP Documents" at bounding box center [188, 53] width 47 height 8
click at [407, 433] on span "Next" at bounding box center [408, 435] width 15 height 7
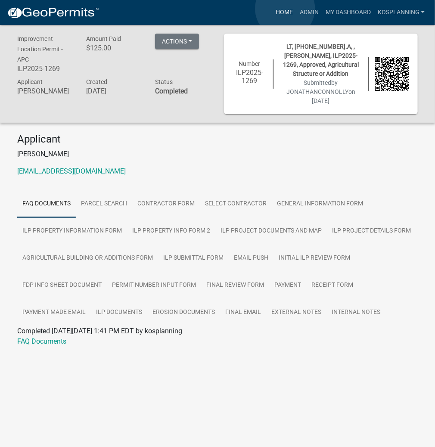
click at [285, 9] on link "Home" at bounding box center [284, 12] width 24 height 16
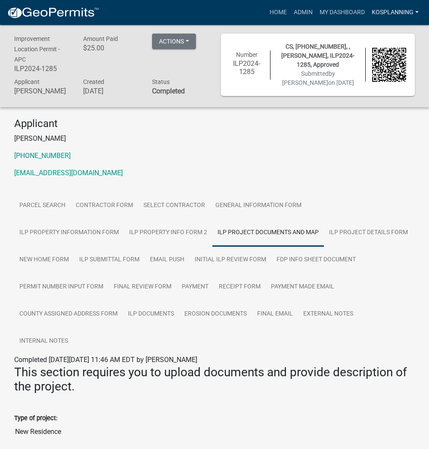
scroll to position [59, 0]
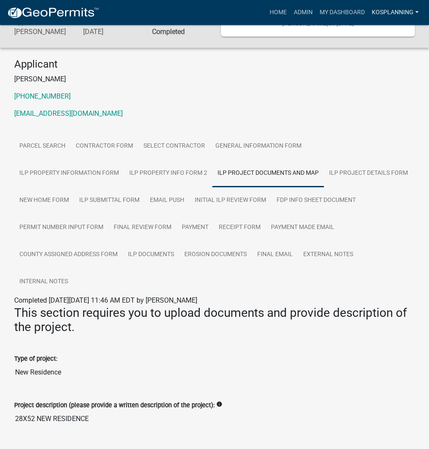
click at [400, 15] on link "kosplanning" at bounding box center [395, 12] width 54 height 16
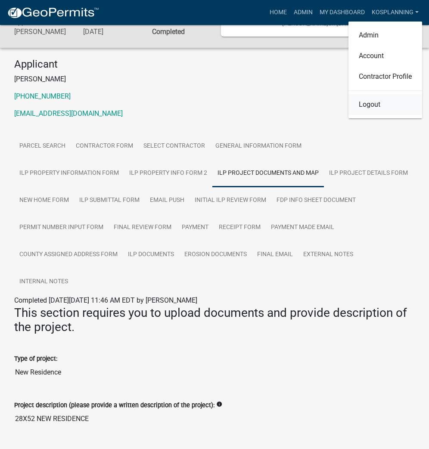
click at [377, 101] on link "Logout" at bounding box center [385, 104] width 74 height 21
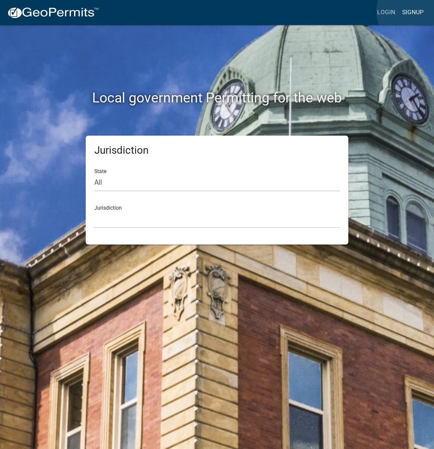
click at [412, 11] on link "Signup" at bounding box center [413, 12] width 28 height 16
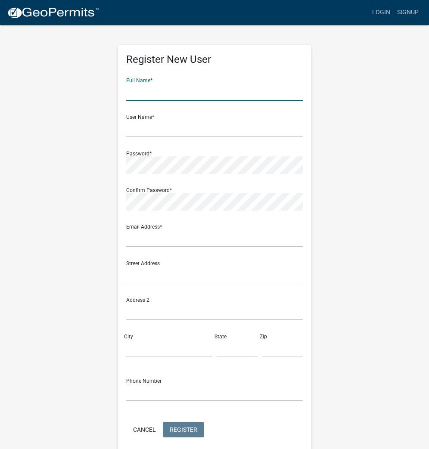
click at [203, 90] on input "text" at bounding box center [214, 92] width 177 height 18
type input "[PERSON_NAME]"
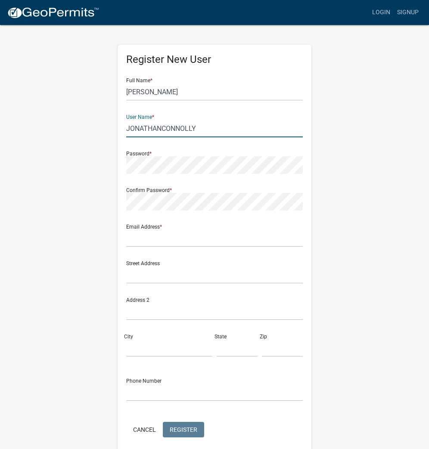
type input "JONATHANCONNOLLY"
click at [139, 243] on input "text" at bounding box center [214, 238] width 177 height 18
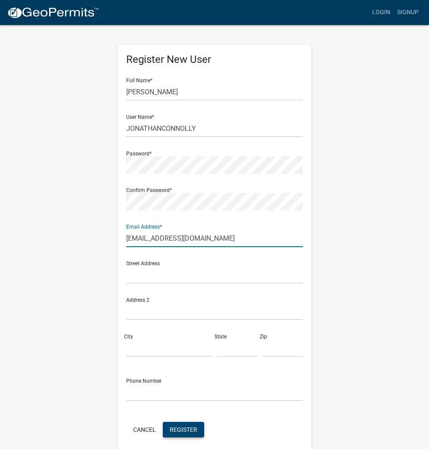
type input "[EMAIL_ADDRESS][DOMAIN_NAME]"
click at [179, 429] on span "Register" at bounding box center [184, 429] width 28 height 7
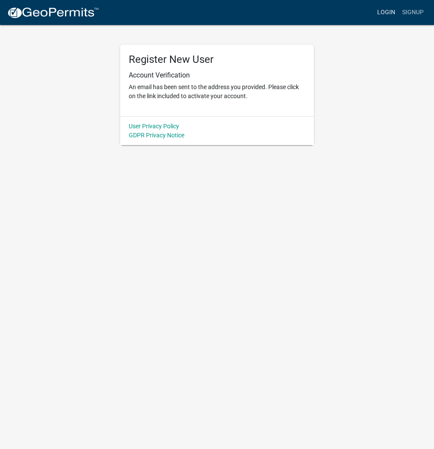
click at [380, 11] on link "Login" at bounding box center [386, 12] width 25 height 16
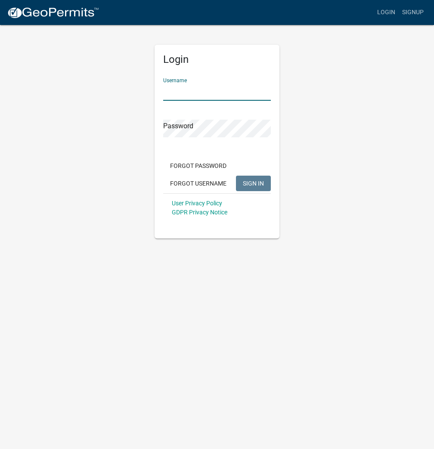
paste input "JONATHANCONNOLLY"
type input "JONATHANCONNOLLY"
click at [242, 184] on button "SIGN IN" at bounding box center [253, 184] width 35 height 16
